Goal: Navigation & Orientation: Find specific page/section

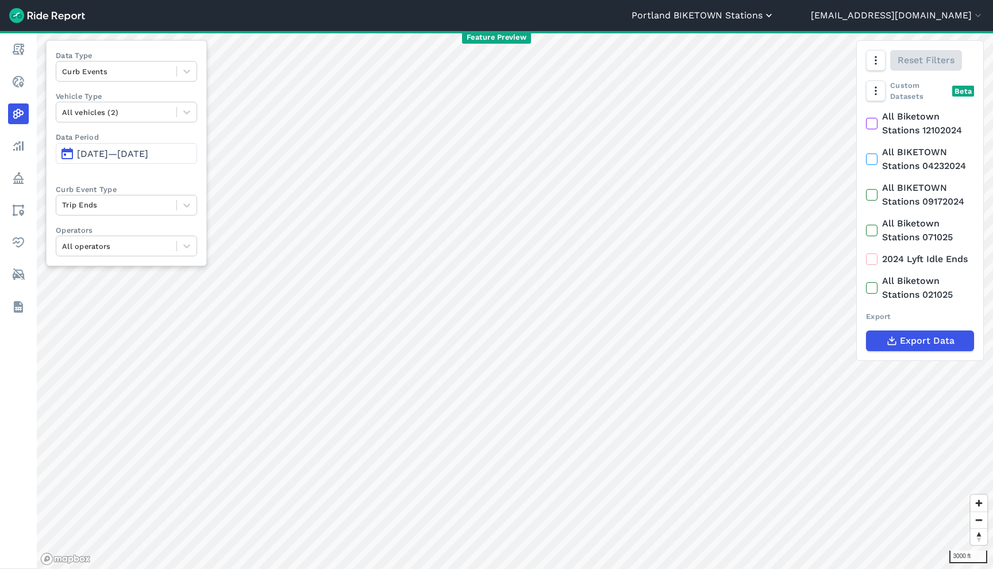
click at [775, 16] on button "Portland BIKETOWN Stations" at bounding box center [703, 16] width 143 height 14
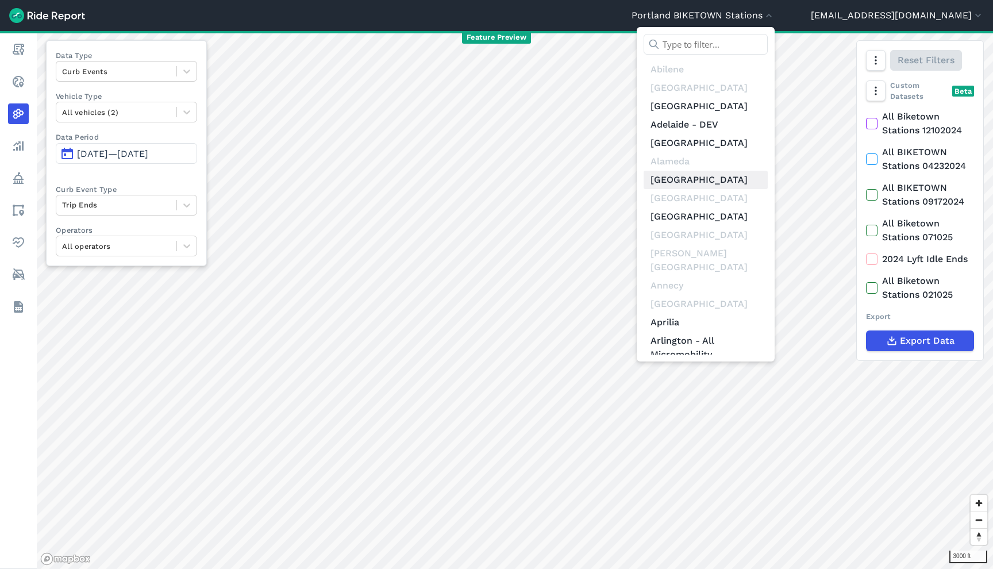
click at [759, 182] on link "[GEOGRAPHIC_DATA]" at bounding box center [706, 180] width 124 height 18
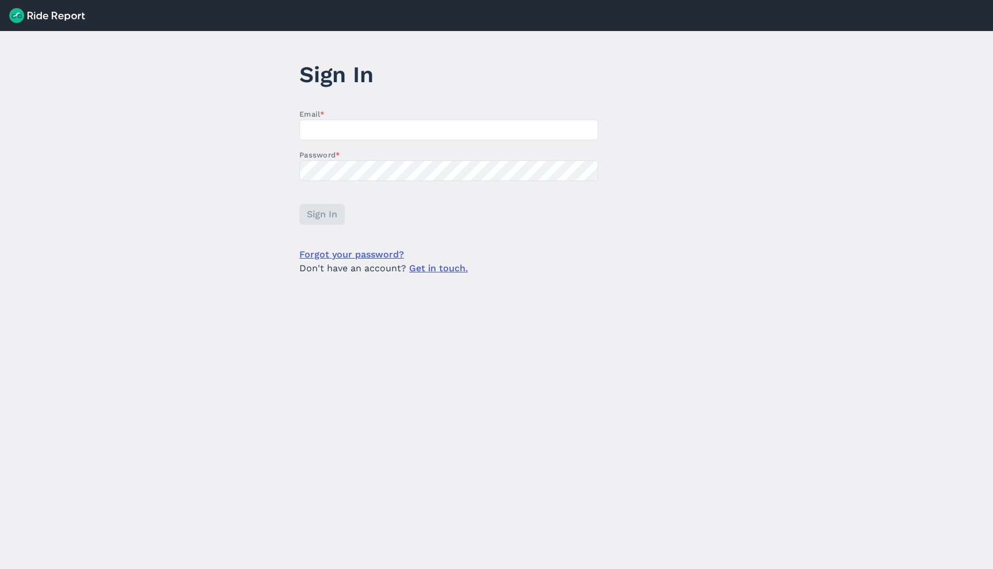
click at [469, 120] on label "Email *" at bounding box center [448, 114] width 299 height 11
click at [469, 120] on input "Email *" at bounding box center [448, 130] width 299 height 21
click at [469, 128] on input "Email *" at bounding box center [448, 130] width 299 height 21
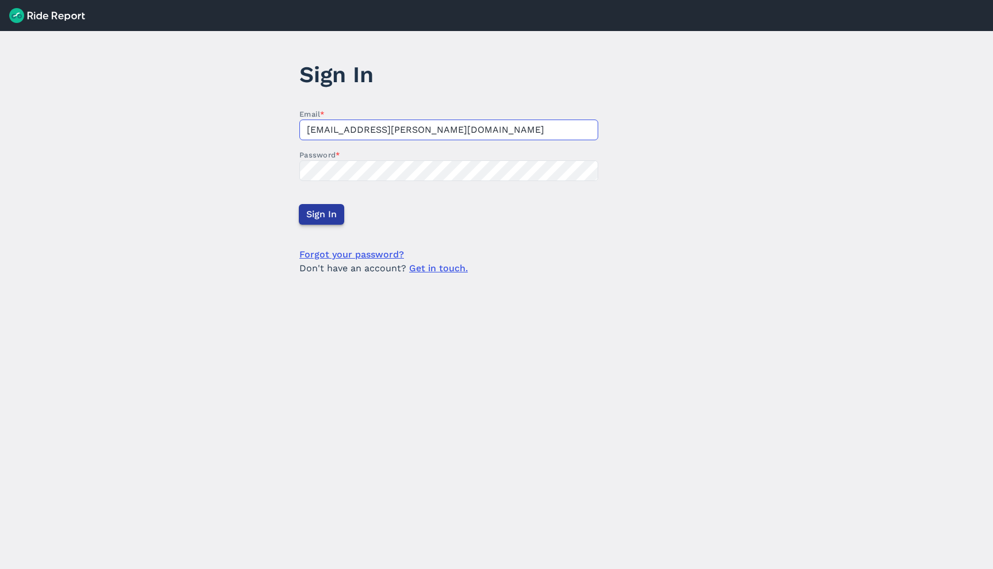
type input "[EMAIL_ADDRESS][PERSON_NAME][DOMAIN_NAME]"
click at [326, 212] on span "Sign In" at bounding box center [321, 214] width 30 height 14
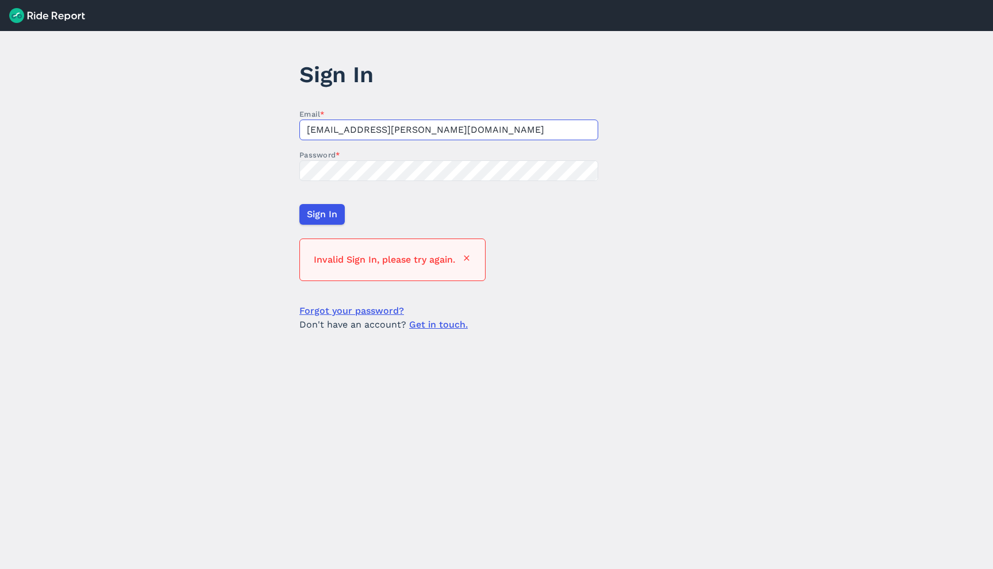
drag, startPoint x: 407, startPoint y: 134, endPoint x: 236, endPoint y: 124, distance: 172.1
click at [299, 124] on input "[EMAIL_ADDRESS][PERSON_NAME][DOMAIN_NAME]" at bounding box center [448, 130] width 299 height 21
type input "[EMAIL_ADDRESS][DOMAIN_NAME]"
click at [321, 221] on span "Sign In" at bounding box center [321, 214] width 30 height 14
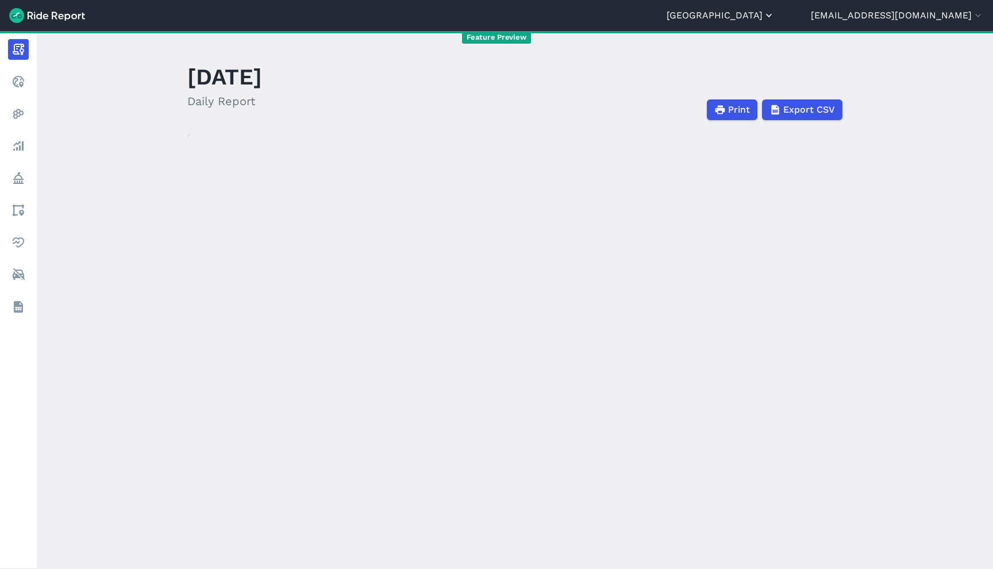
click at [775, 12] on button "[GEOGRAPHIC_DATA]" at bounding box center [721, 16] width 108 height 14
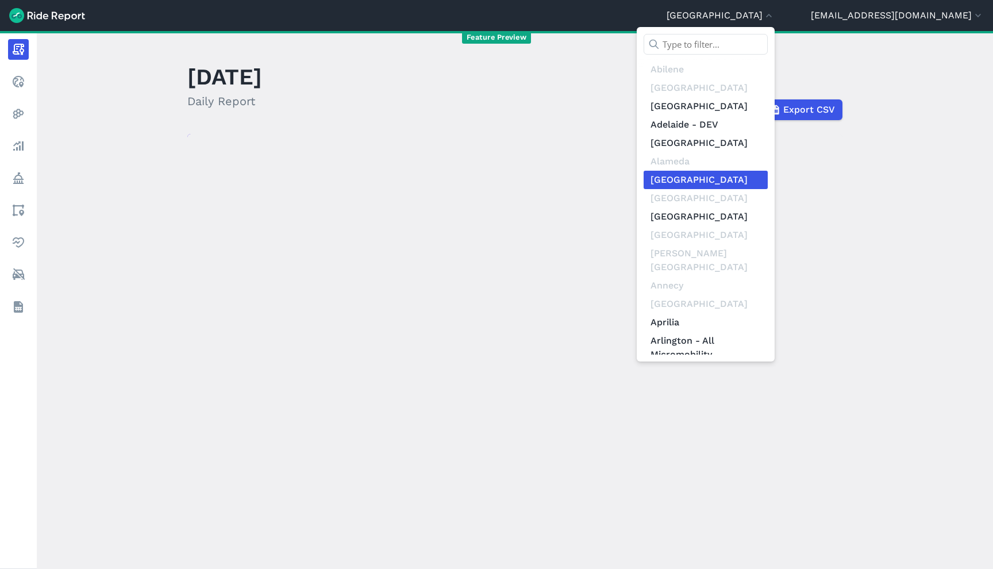
click at [812, 12] on div at bounding box center [496, 284] width 993 height 569
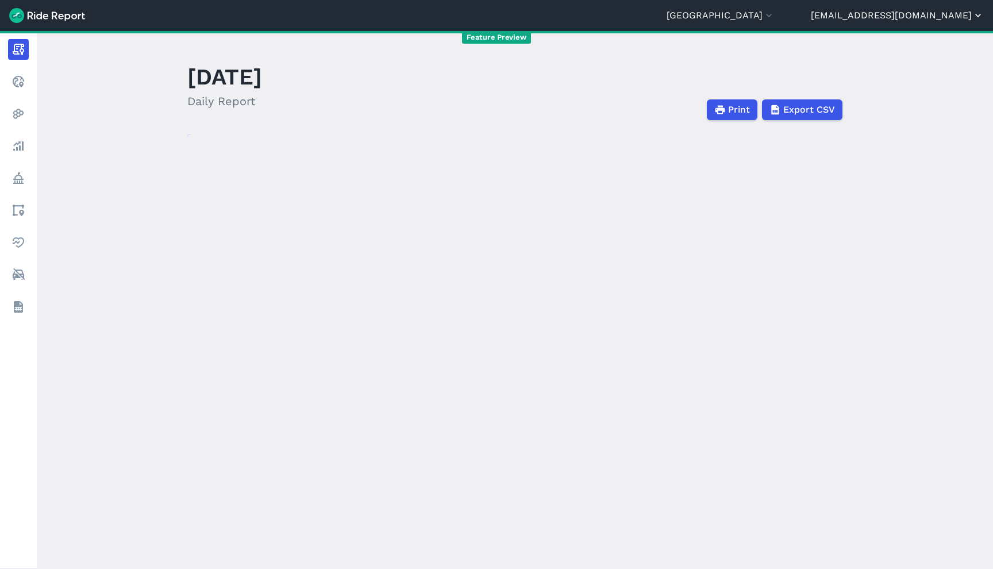
click at [891, 16] on button "[EMAIL_ADDRESS][DOMAIN_NAME]" at bounding box center [897, 16] width 173 height 14
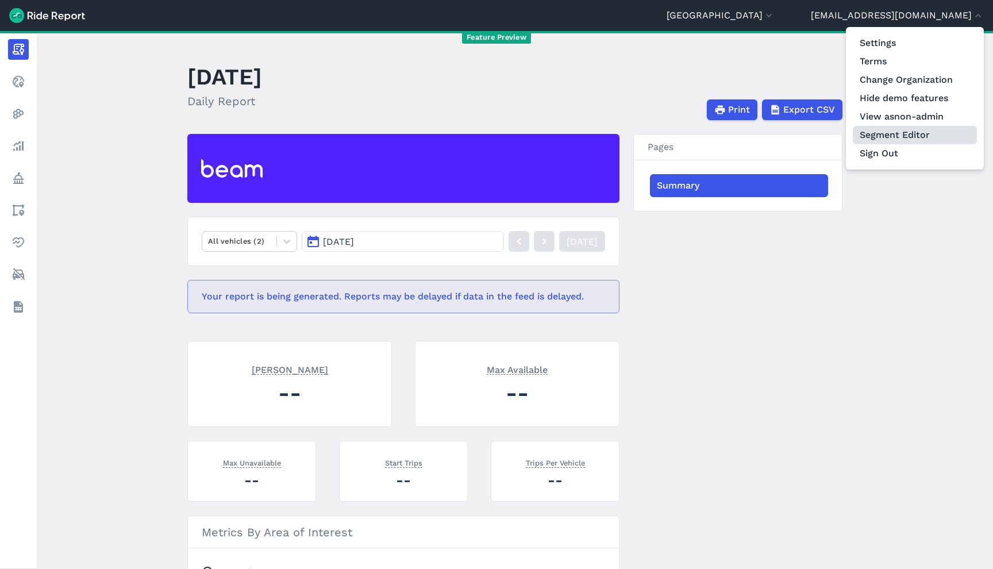
click at [893, 139] on link "Segment Editor" at bounding box center [915, 135] width 124 height 18
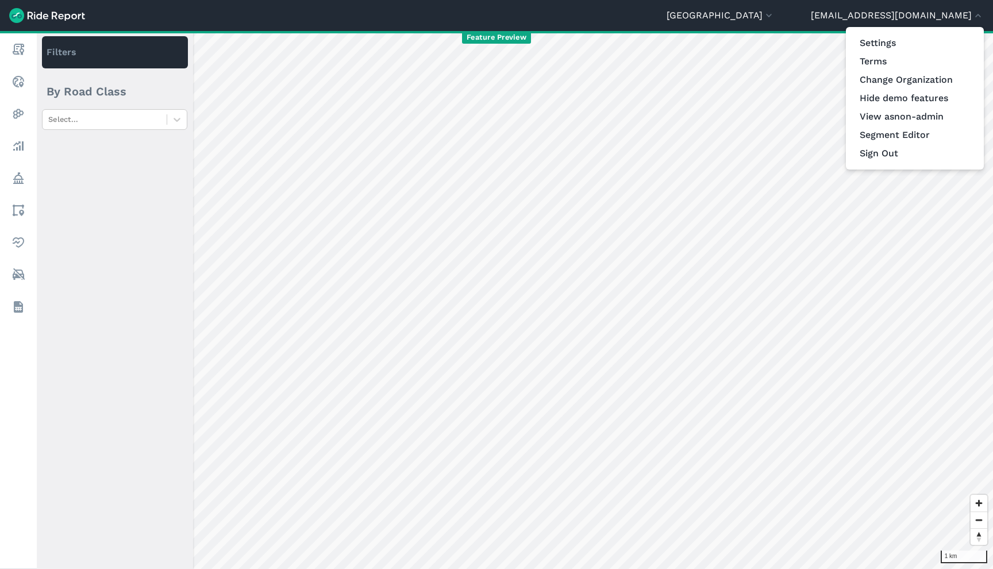
click at [527, 213] on div at bounding box center [496, 284] width 993 height 569
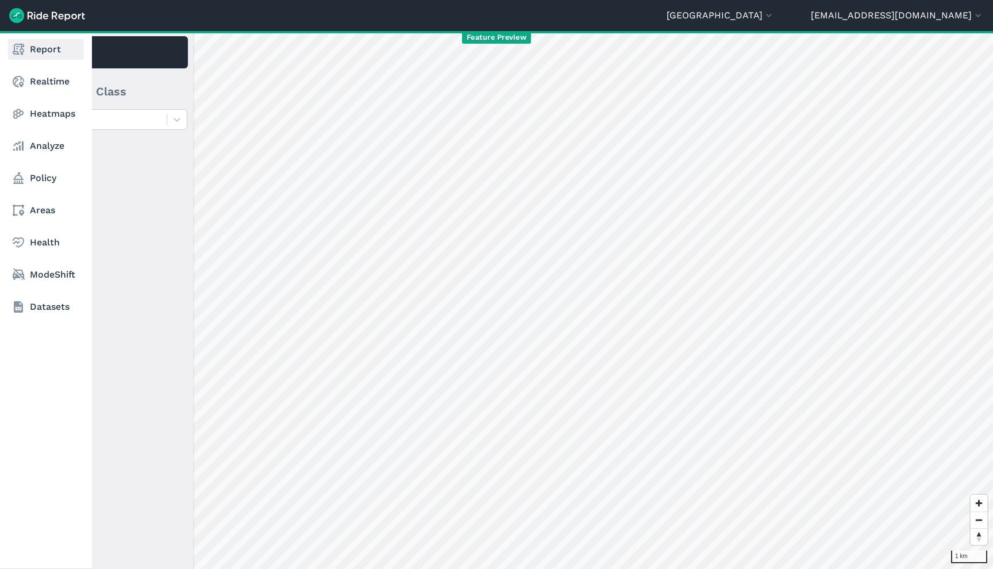
click at [28, 53] on link "Report" at bounding box center [46, 49] width 76 height 21
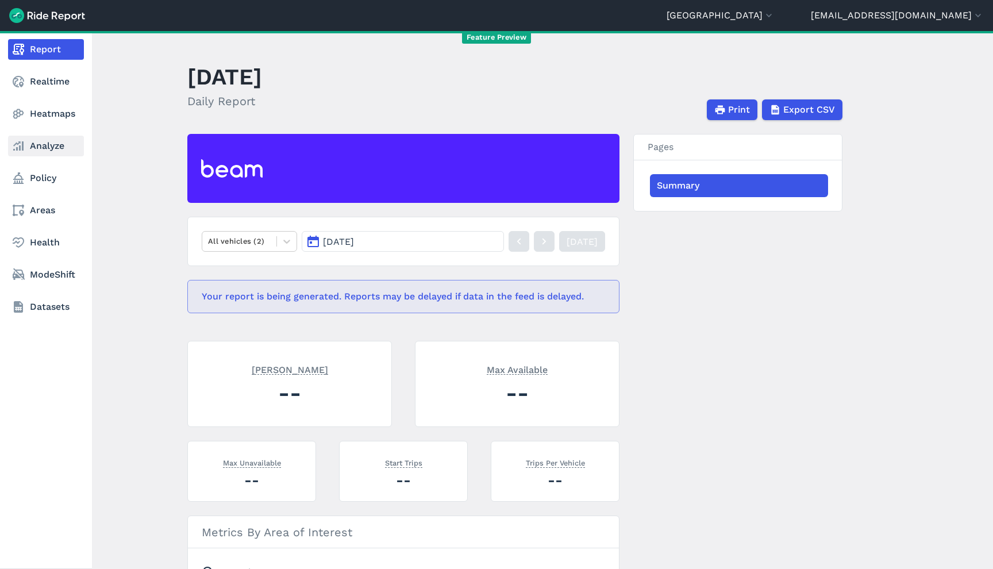
click at [26, 141] on link "Analyze" at bounding box center [46, 146] width 76 height 21
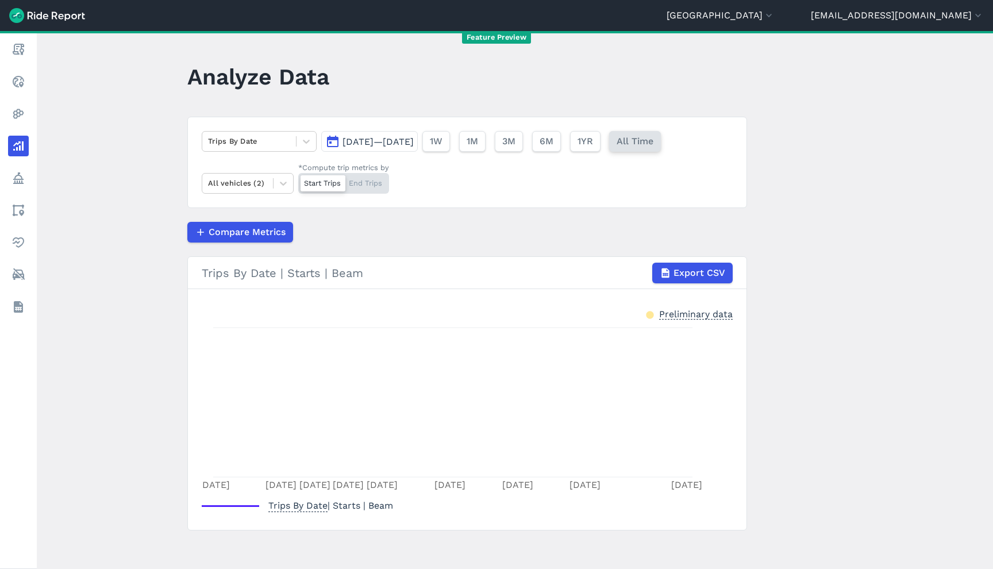
click at [653, 146] on span "All Time" at bounding box center [635, 141] width 37 height 14
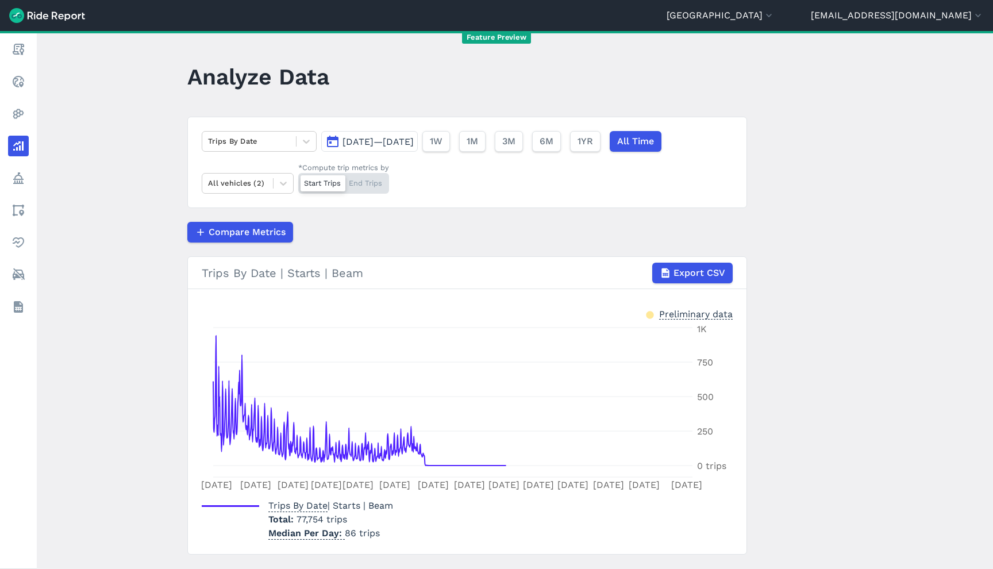
click at [821, 7] on header "[GEOGRAPHIC_DATA] [GEOGRAPHIC_DATA] [GEOGRAPHIC_DATA] [GEOGRAPHIC_DATA] [GEOGRA…" at bounding box center [496, 15] width 993 height 31
click at [775, 13] on button "[GEOGRAPHIC_DATA]" at bounding box center [721, 16] width 108 height 14
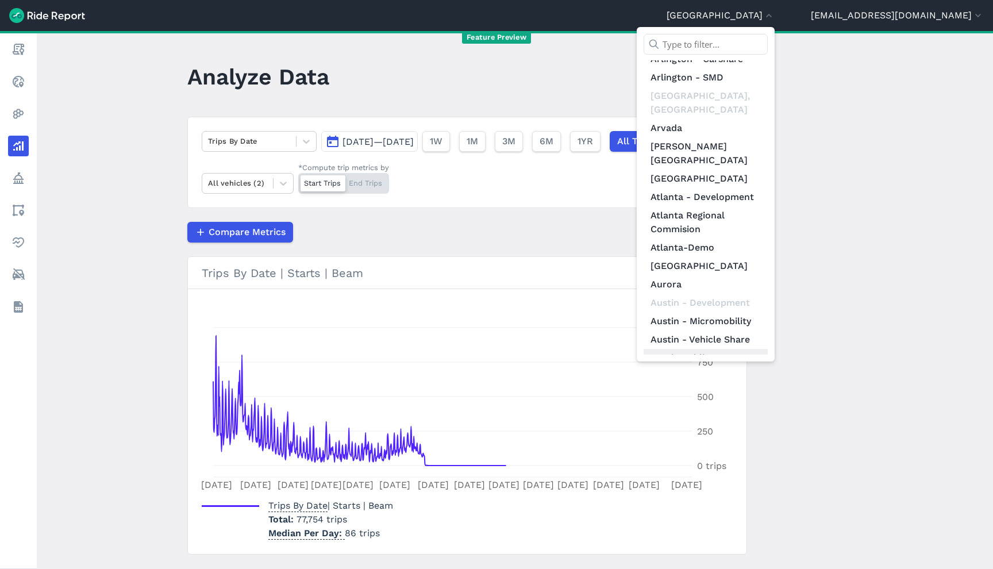
scroll to position [437, 0]
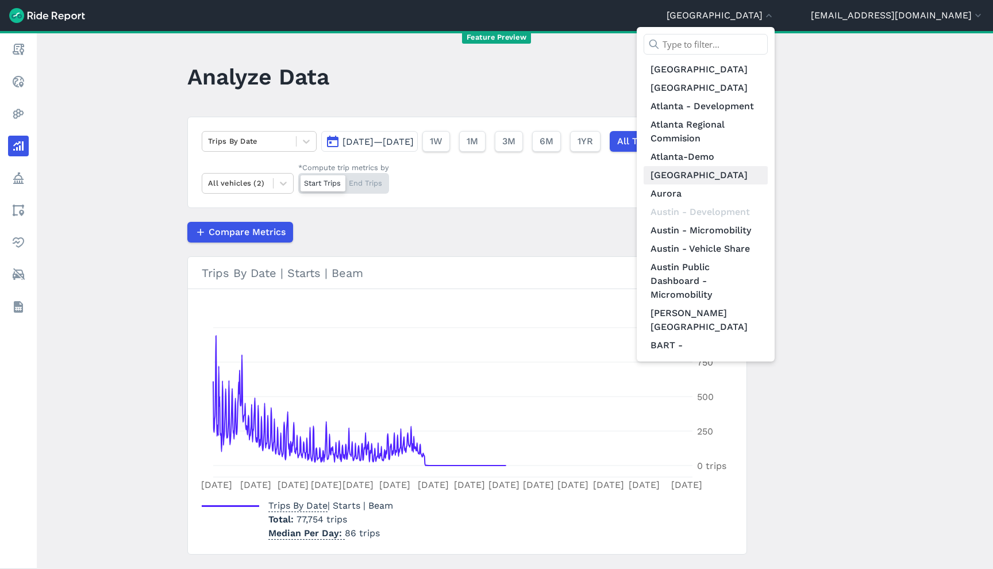
click at [742, 166] on link "[GEOGRAPHIC_DATA]" at bounding box center [706, 175] width 124 height 18
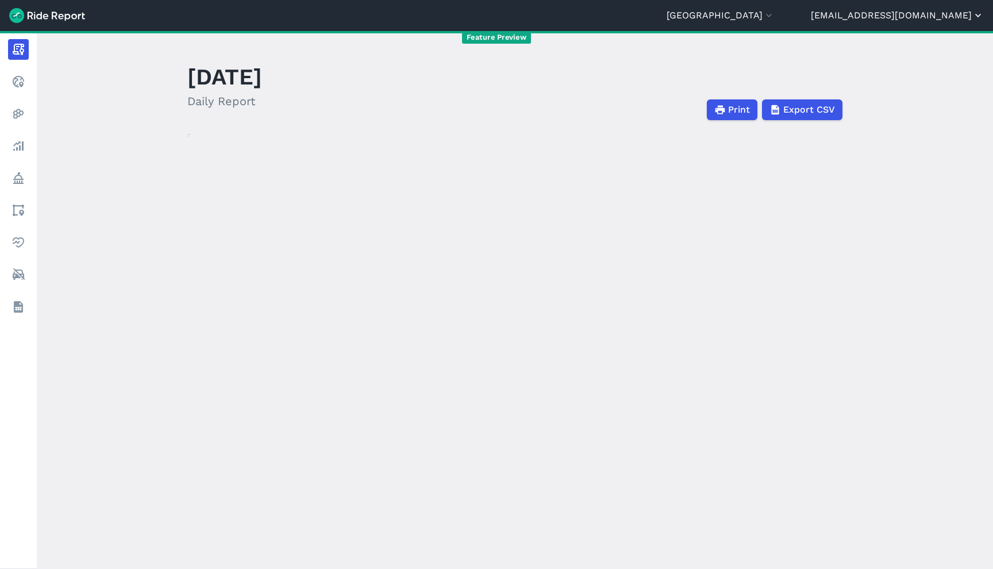
click at [908, 12] on button "[EMAIL_ADDRESS][DOMAIN_NAME]" at bounding box center [897, 16] width 173 height 14
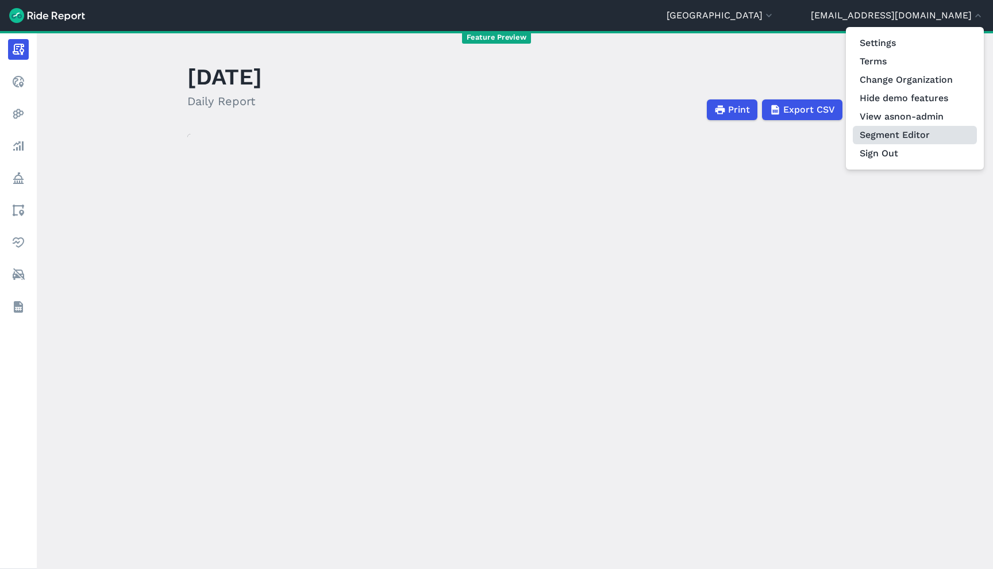
click at [880, 140] on link "Segment Editor" at bounding box center [915, 135] width 124 height 18
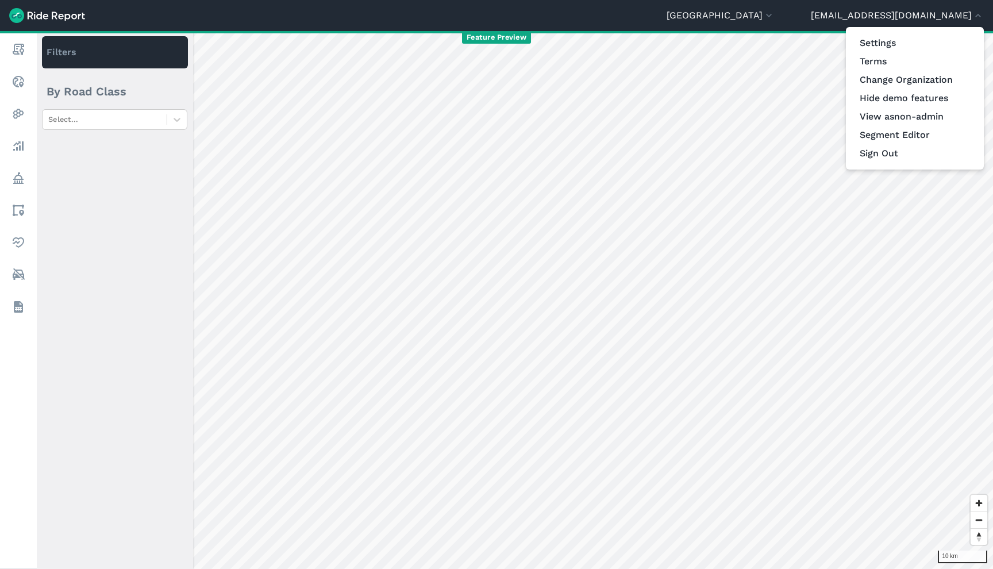
drag, startPoint x: 585, startPoint y: 242, endPoint x: 555, endPoint y: 94, distance: 150.7
click at [555, 94] on div at bounding box center [496, 284] width 993 height 569
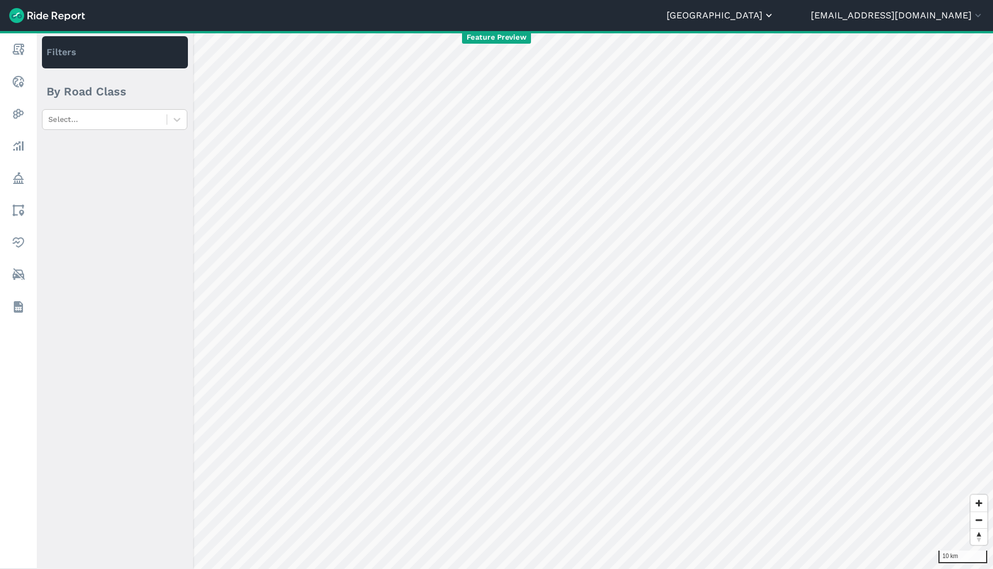
click at [775, 19] on button "[GEOGRAPHIC_DATA]" at bounding box center [721, 16] width 108 height 14
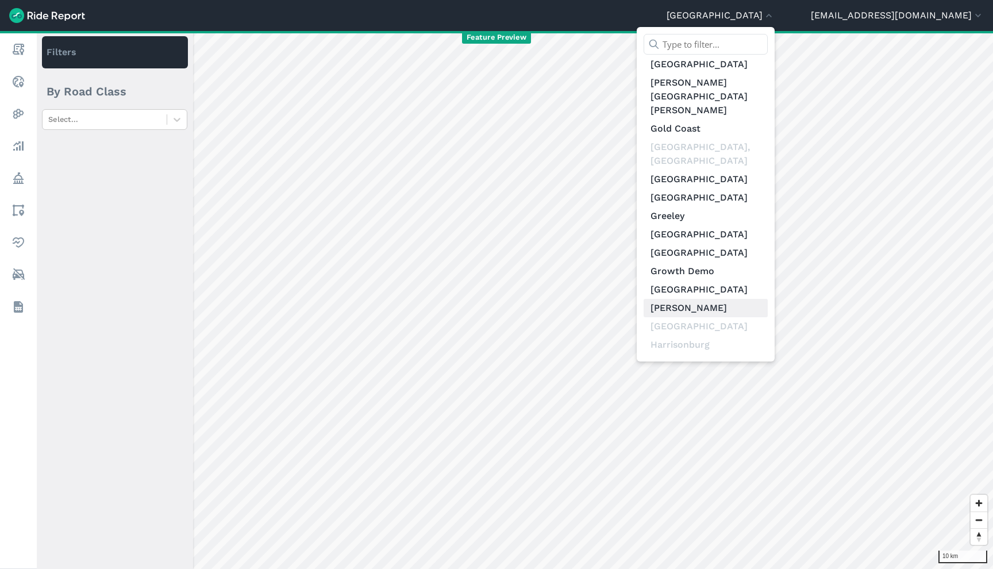
scroll to position [2850, 0]
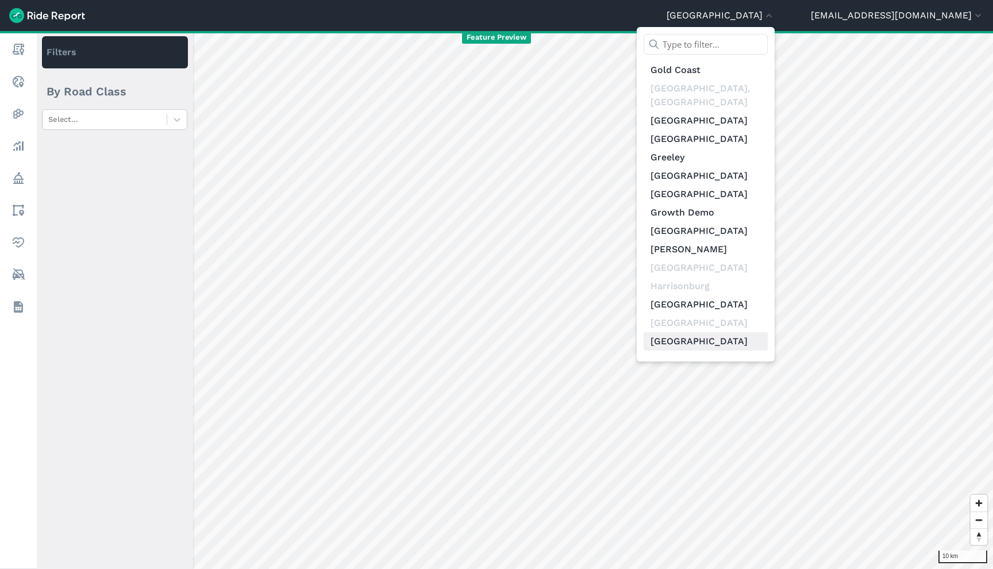
click at [751, 332] on link "[GEOGRAPHIC_DATA]" at bounding box center [706, 341] width 124 height 18
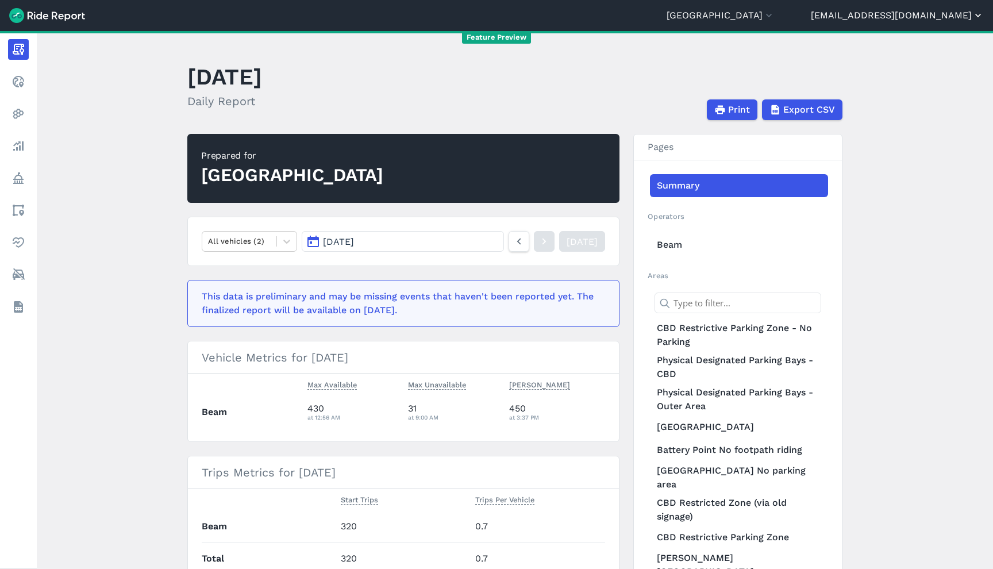
click at [886, 9] on button "[EMAIL_ADDRESS][DOMAIN_NAME]" at bounding box center [897, 16] width 173 height 14
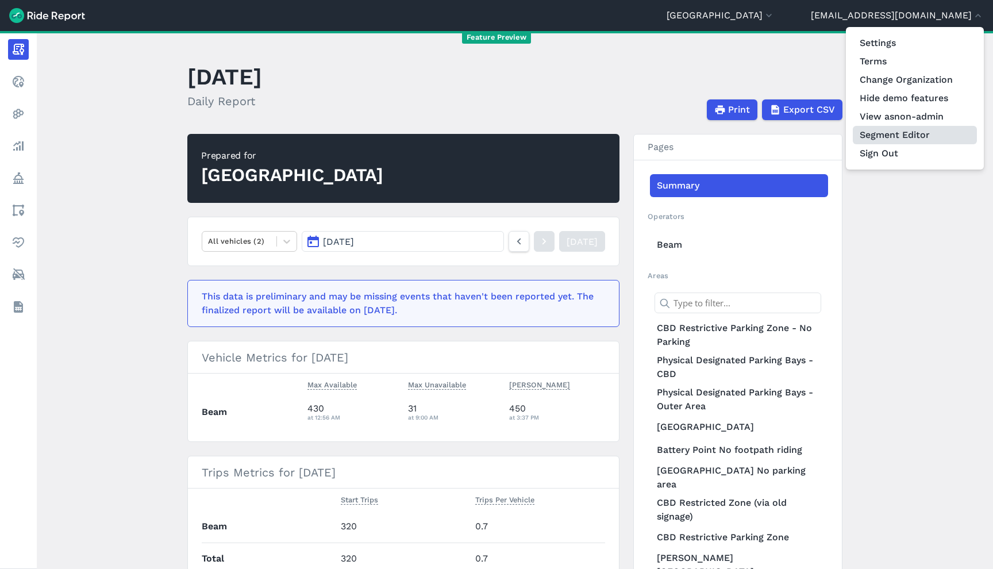
click at [919, 140] on link "Segment Editor" at bounding box center [915, 135] width 124 height 18
